Goal: Information Seeking & Learning: Learn about a topic

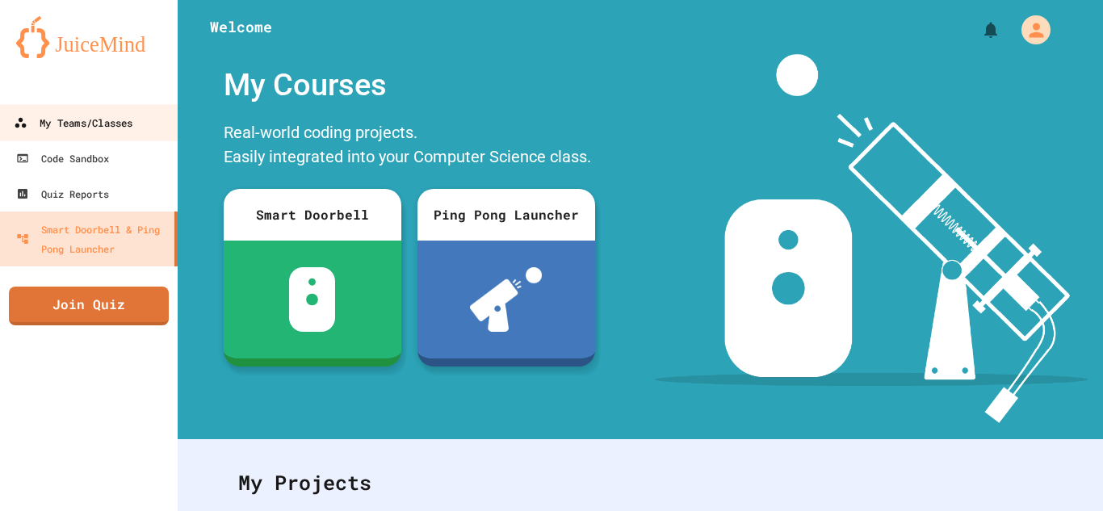
click at [58, 122] on div "My Teams/Classes" at bounding box center [73, 123] width 119 height 20
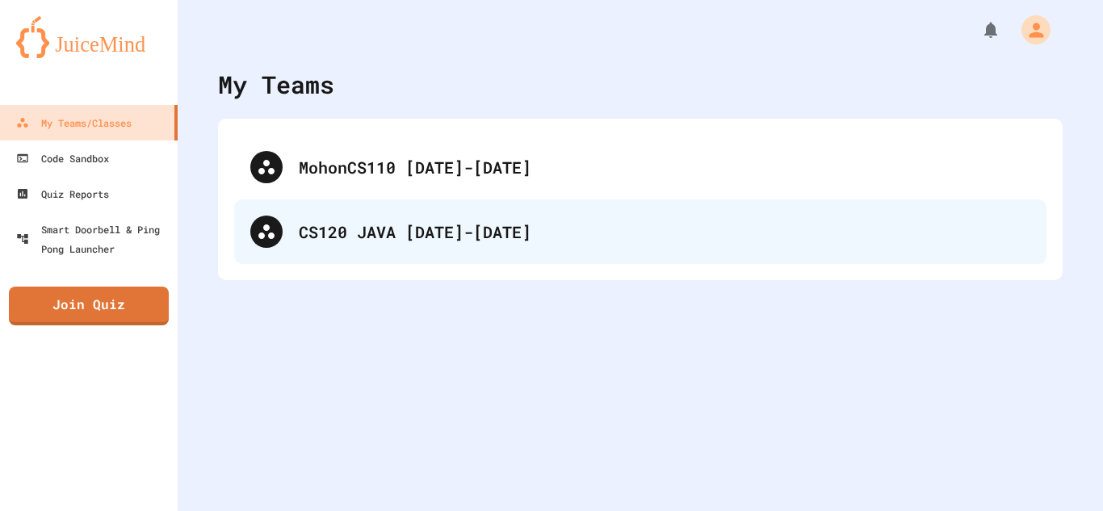
click at [445, 259] on div "CS120 JAVA [DATE]-[DATE]" at bounding box center [640, 231] width 812 height 65
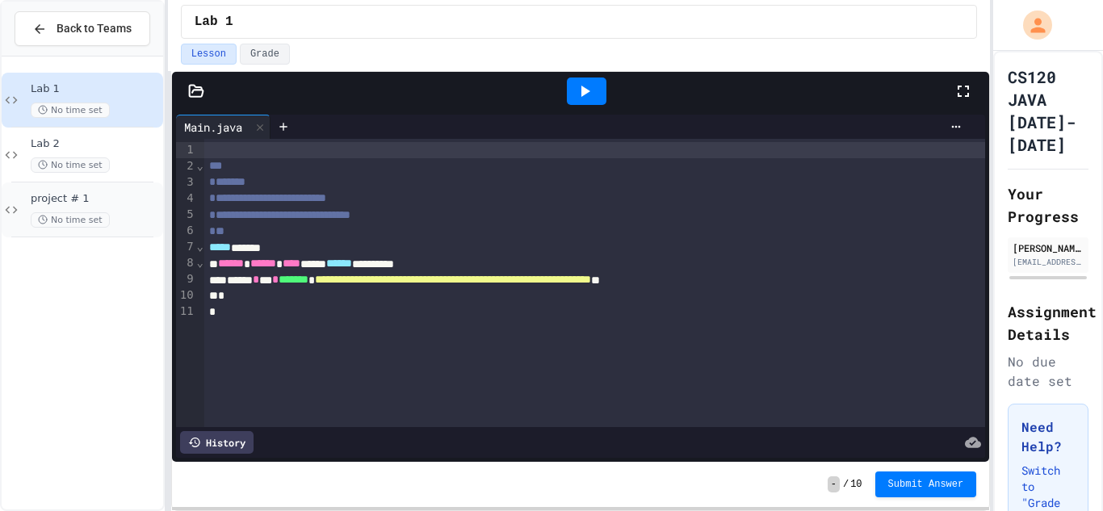
click at [142, 206] on div "project # 1 No time set" at bounding box center [95, 210] width 129 height 36
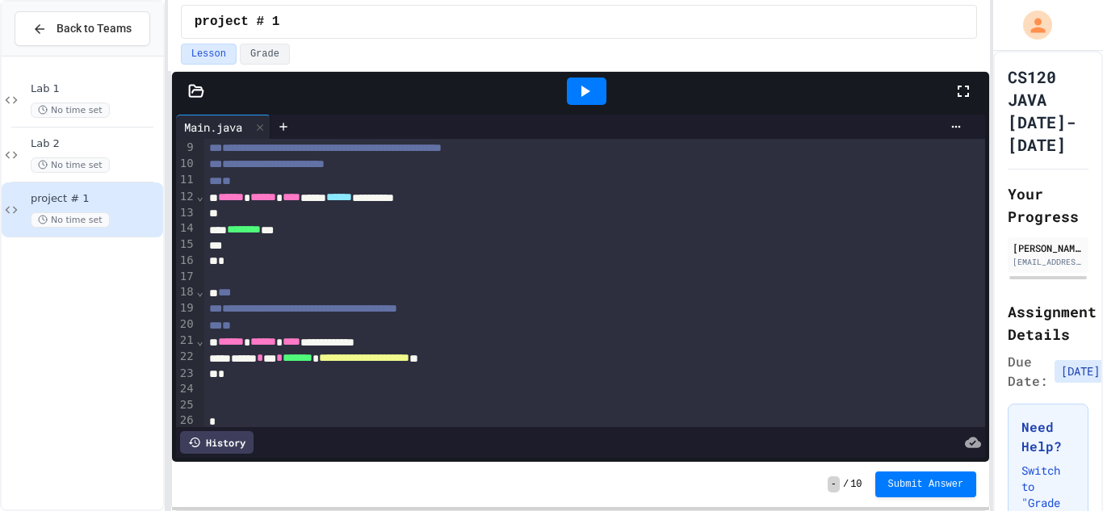
scroll to position [136, 0]
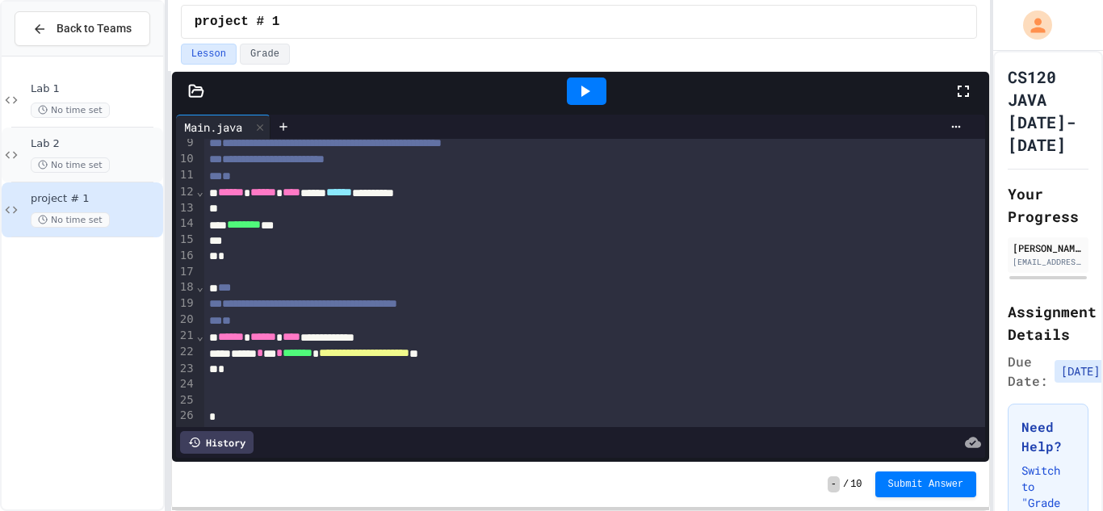
click at [136, 155] on div "Lab 2 No time set" at bounding box center [95, 155] width 129 height 36
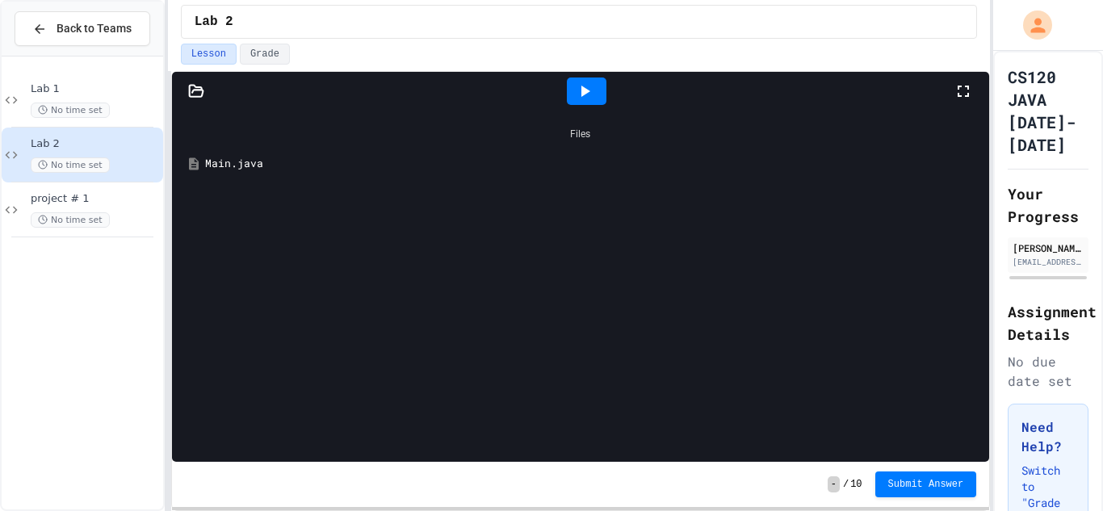
click at [225, 153] on div "Main.java" at bounding box center [581, 163] width 802 height 29
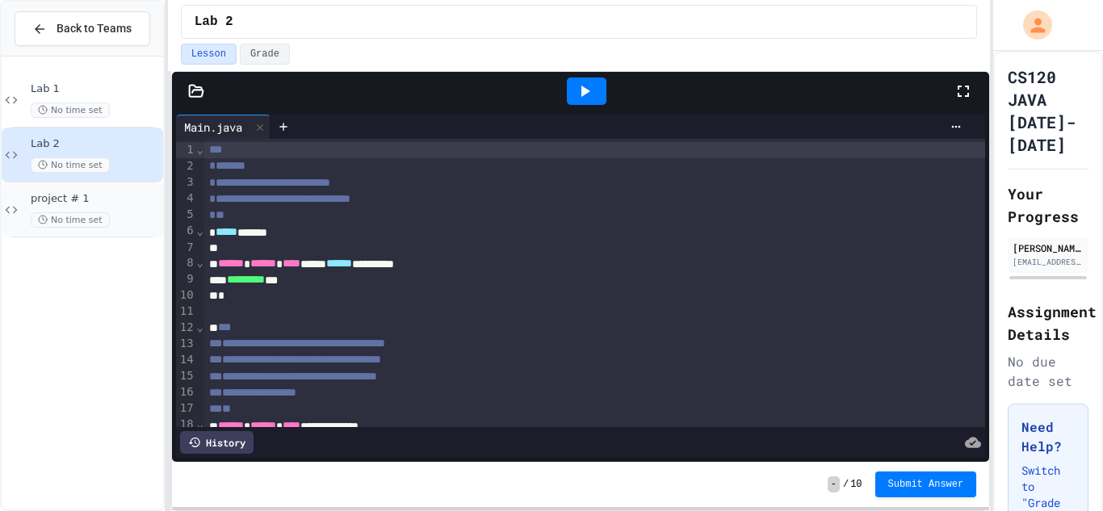
click at [159, 210] on div "project # 1 No time set" at bounding box center [95, 210] width 129 height 36
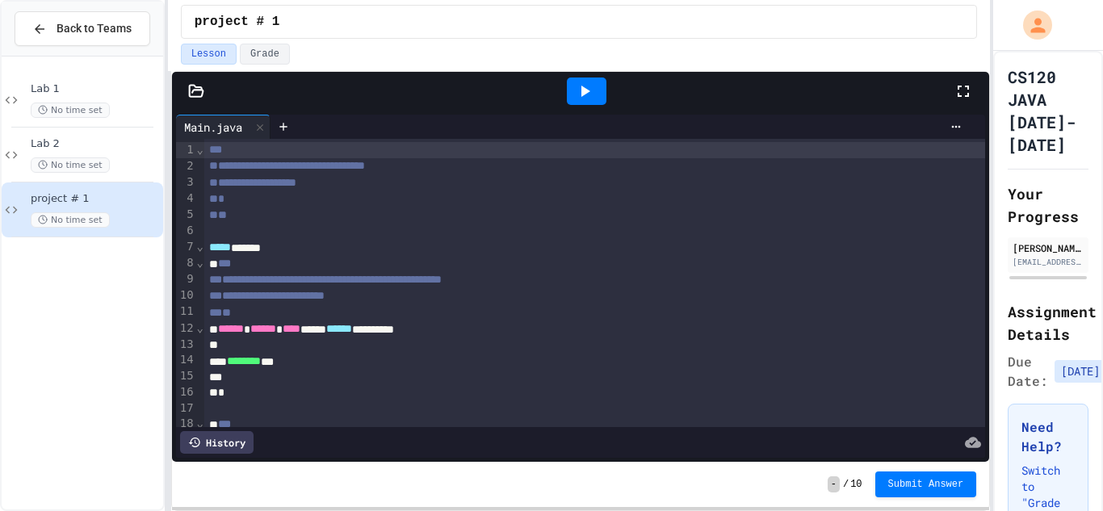
click at [436, 191] on div "*" at bounding box center [595, 199] width 782 height 16
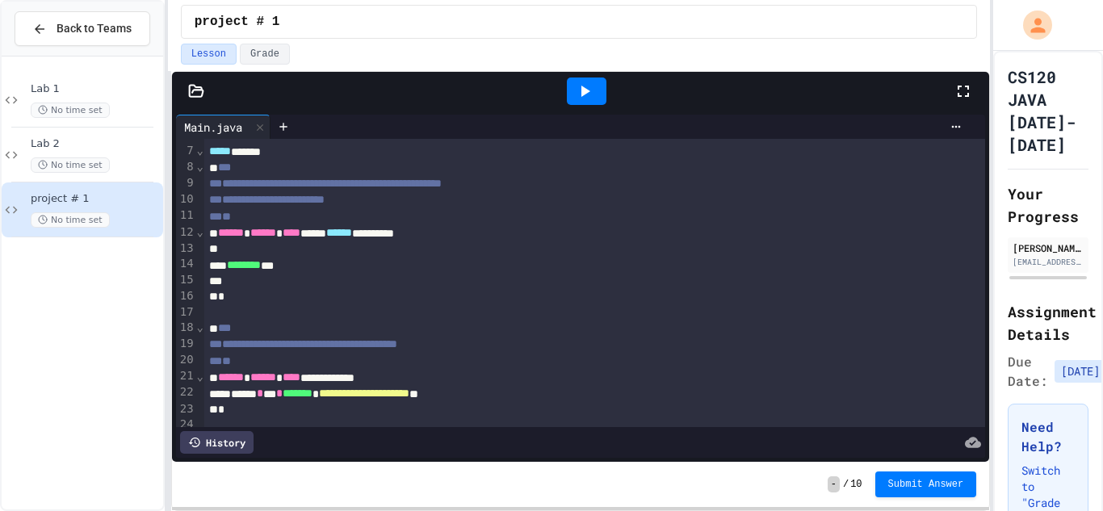
scroll to position [103, 0]
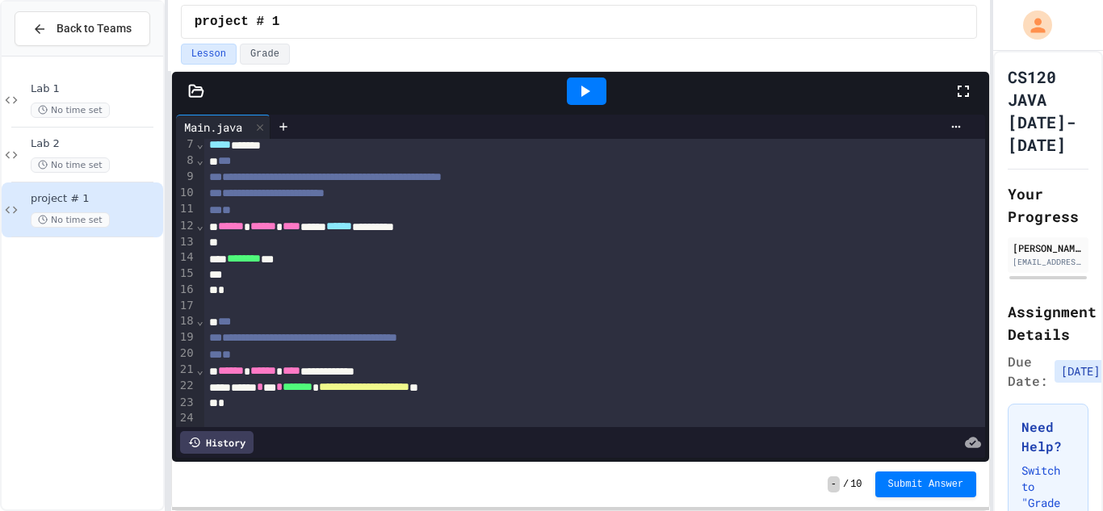
click at [572, 93] on div at bounding box center [587, 91] width 40 height 27
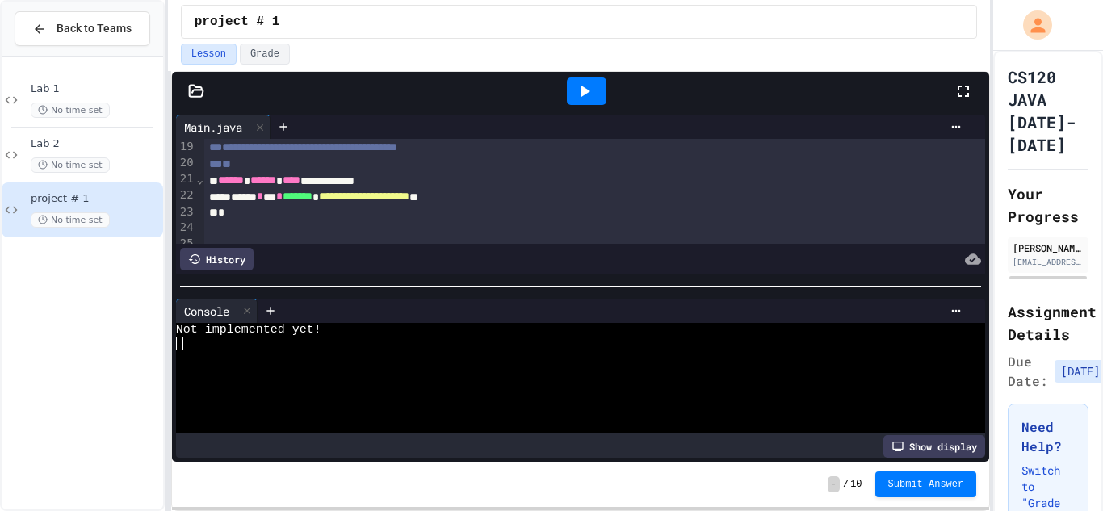
scroll to position [291, 0]
click at [409, 200] on span "**********" at bounding box center [364, 197] width 90 height 11
